Goal: Task Accomplishment & Management: Manage account settings

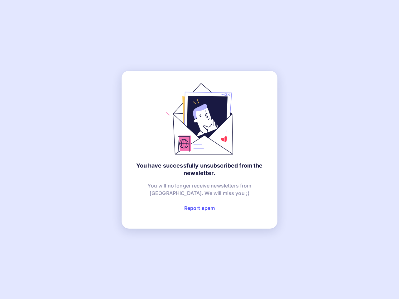
click at [199, 208] on link "Report spam" at bounding box center [199, 208] width 31 height 6
